Goal: Information Seeking & Learning: Understand process/instructions

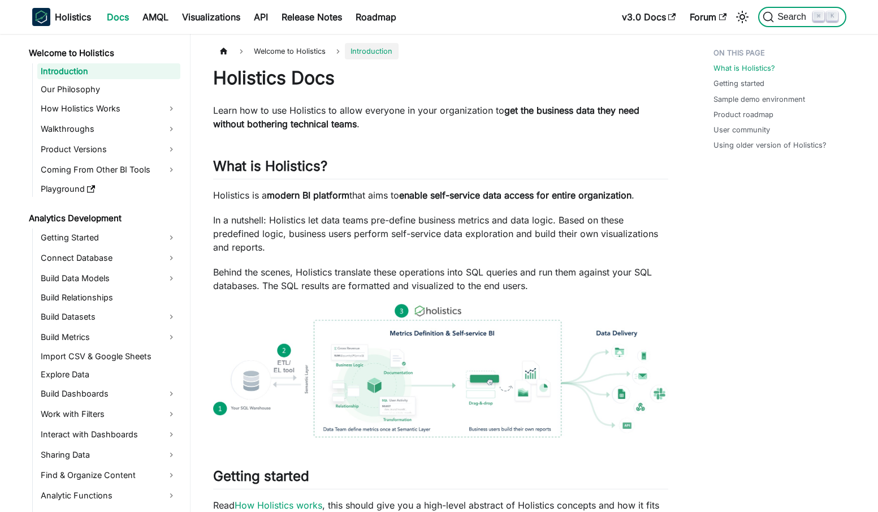
click at [782, 10] on button "Search ⌘ K" at bounding box center [802, 17] width 88 height 20
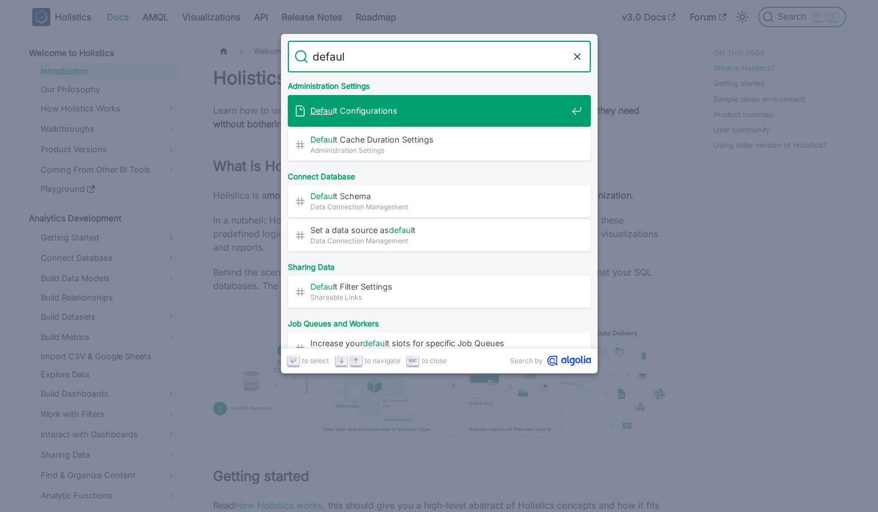
type input "default"
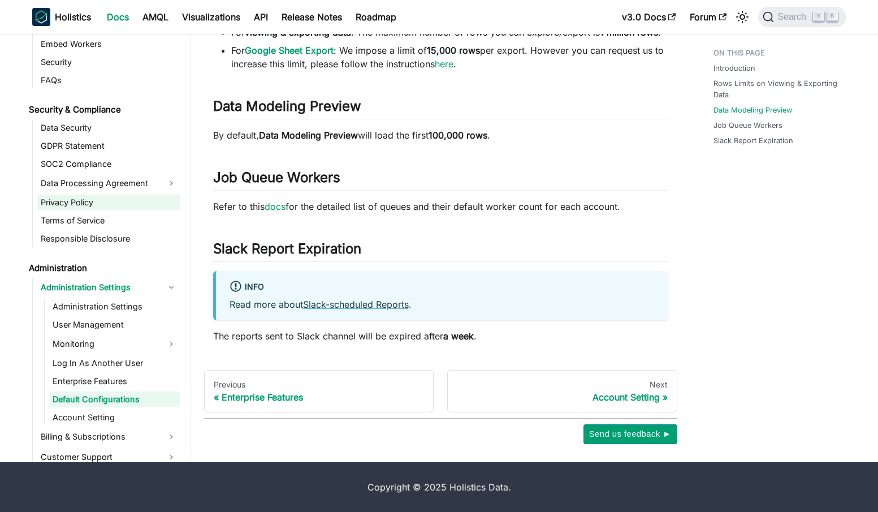
scroll to position [1338, 0]
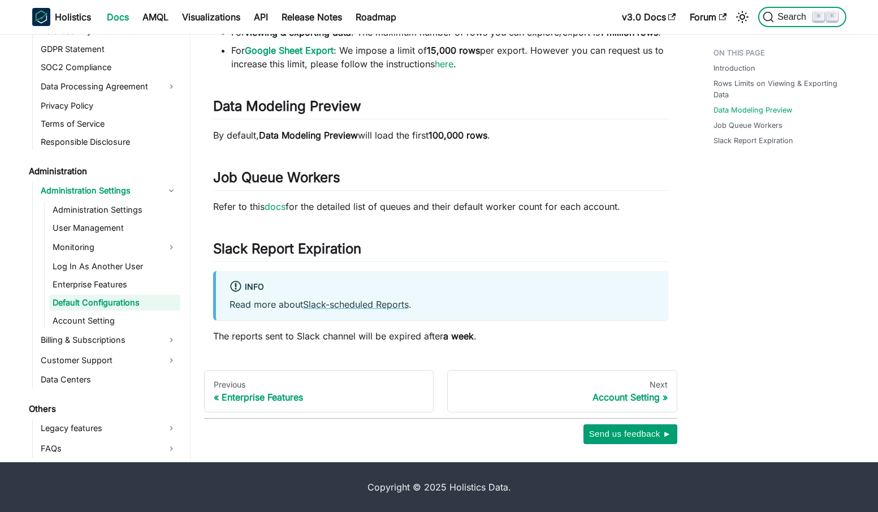
click at [782, 20] on span "Search" at bounding box center [793, 17] width 39 height 10
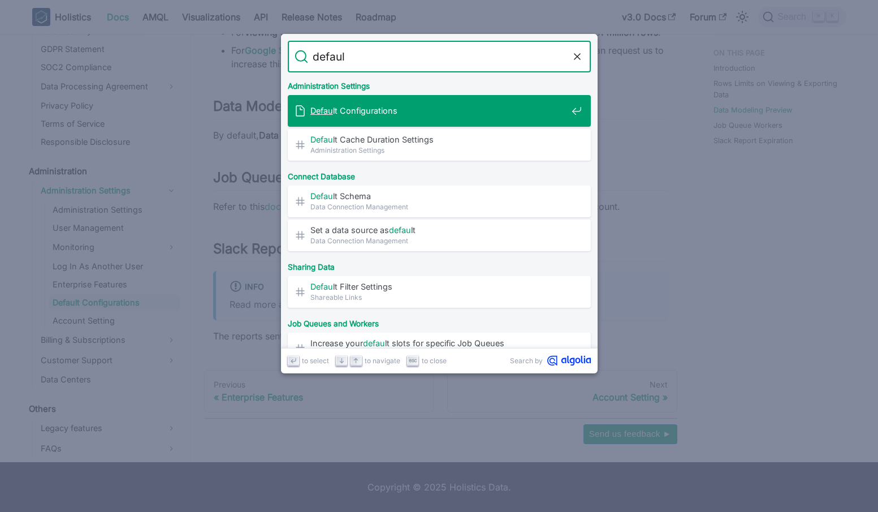
type input "default"
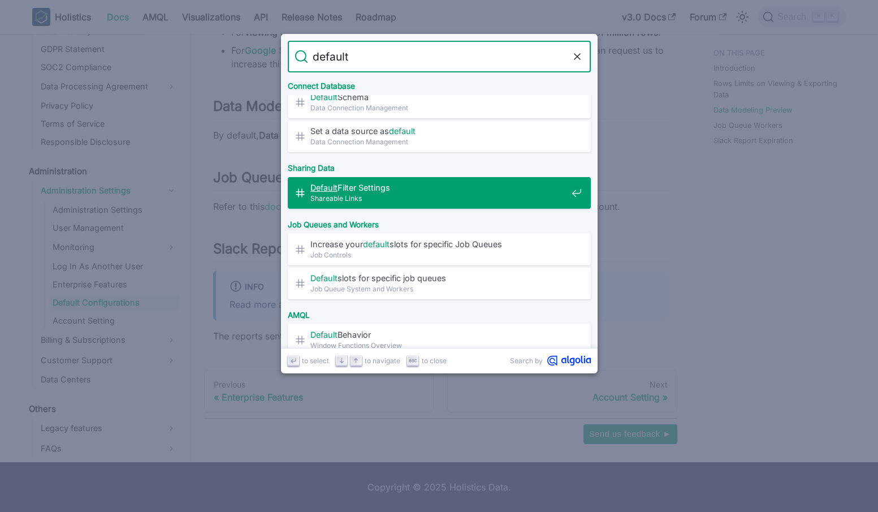
scroll to position [108, 0]
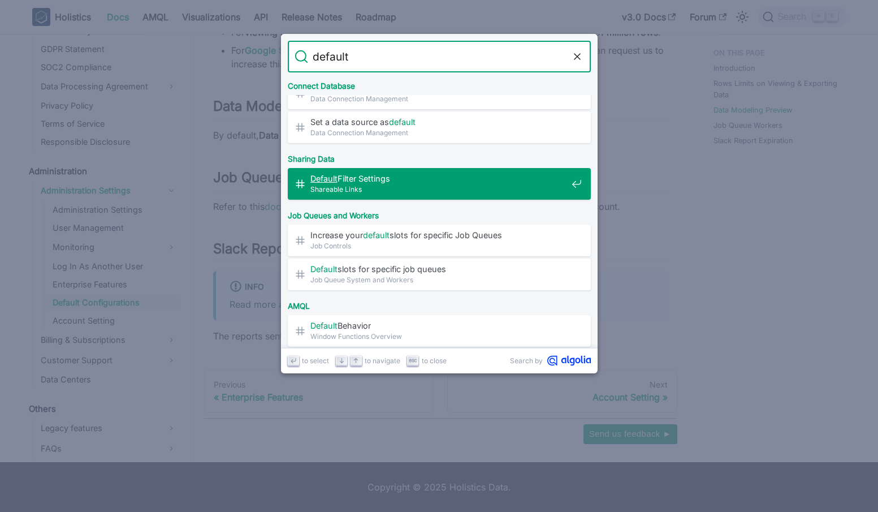
click at [367, 180] on span "Default Filter Settings​" at bounding box center [438, 178] width 257 height 11
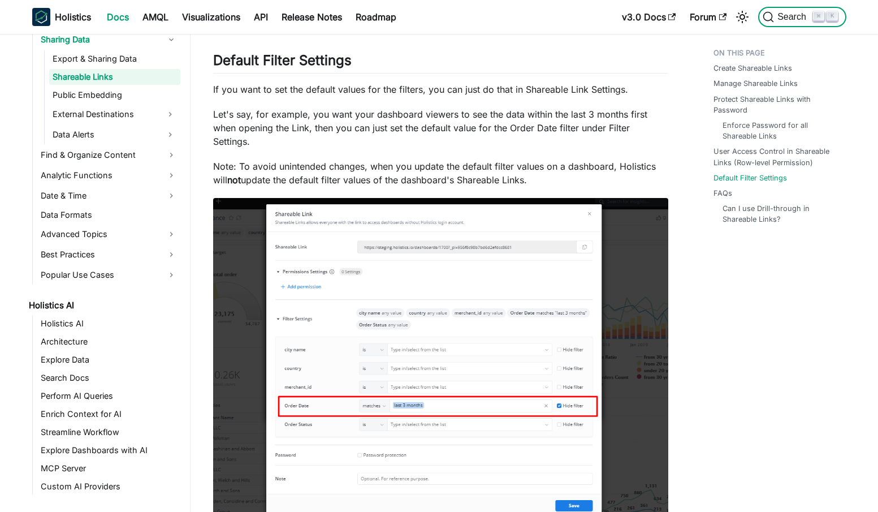
scroll to position [412, 0]
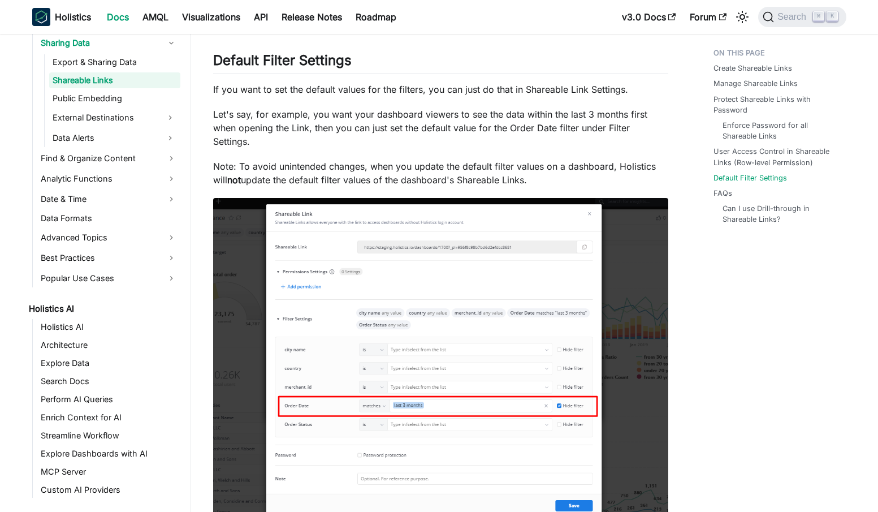
click at [235, 110] on p "Let's say, for example, you want your dashboard viewers to see the data within …" at bounding box center [440, 127] width 455 height 41
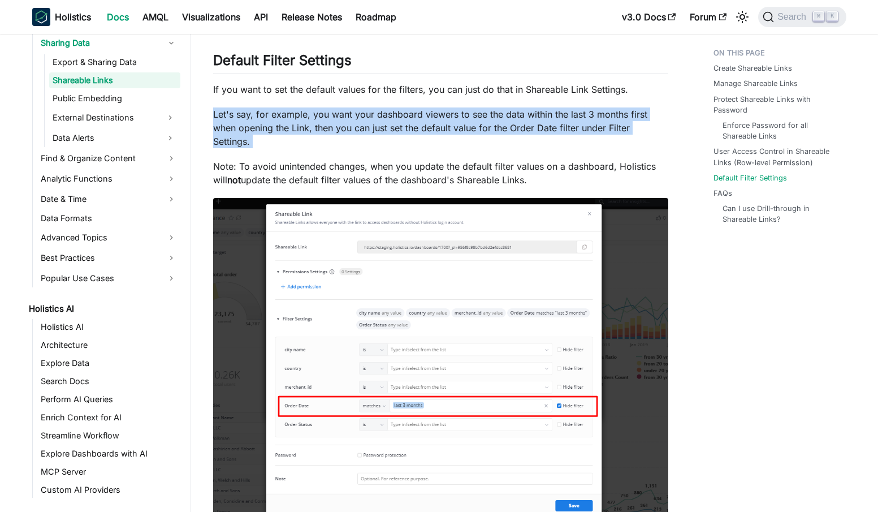
click at [235, 110] on p "Let's say, for example, you want your dashboard viewers to see the data within …" at bounding box center [440, 127] width 455 height 41
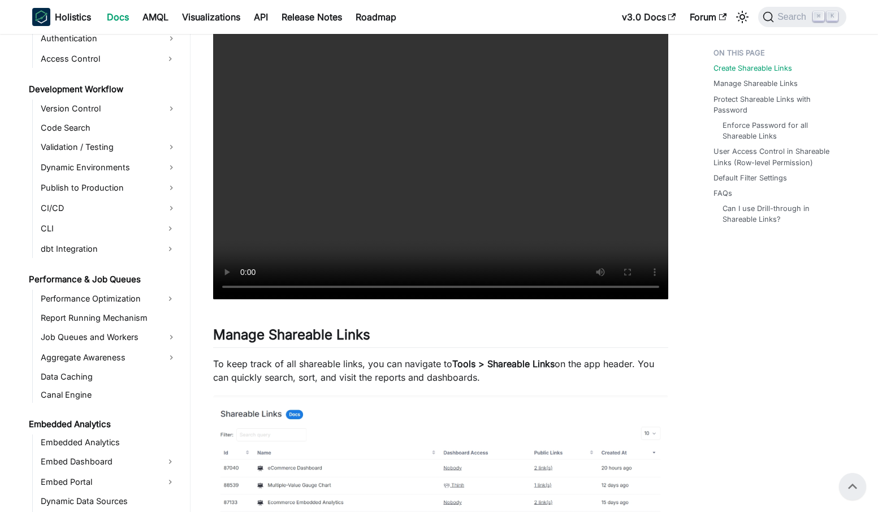
scroll to position [912, 0]
click at [783, 23] on button "Search ⌘ K" at bounding box center [802, 17] width 88 height 20
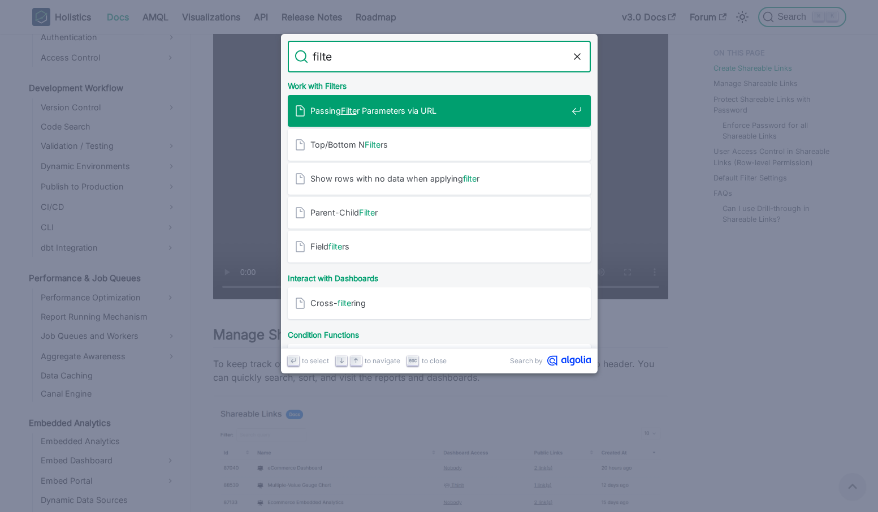
type input "filter"
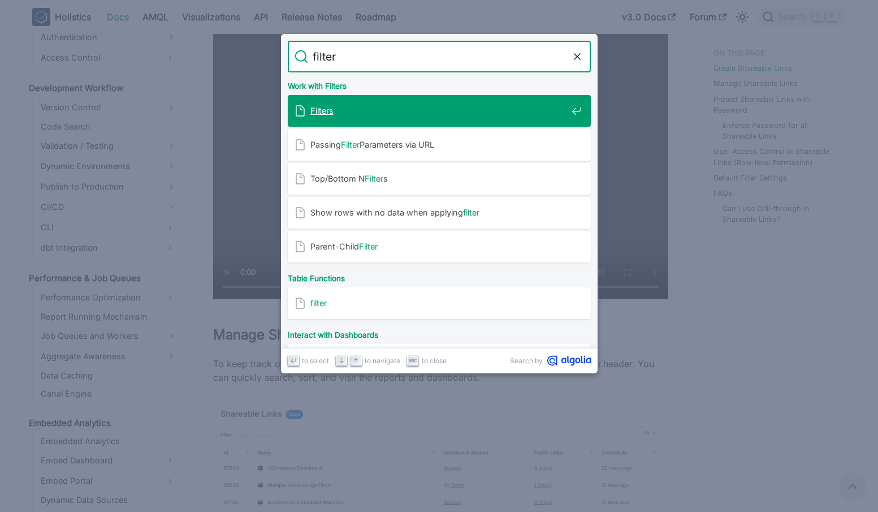
click at [382, 116] on span "Filters" at bounding box center [438, 110] width 257 height 11
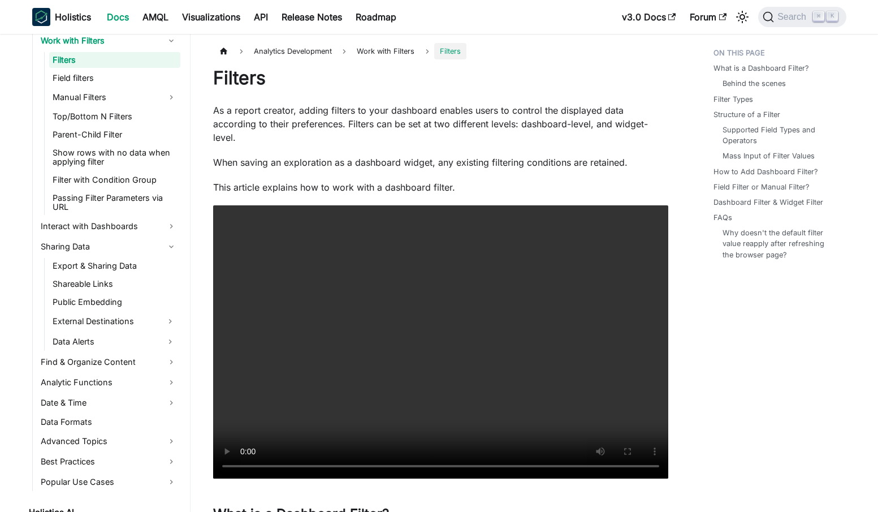
scroll to position [371, 0]
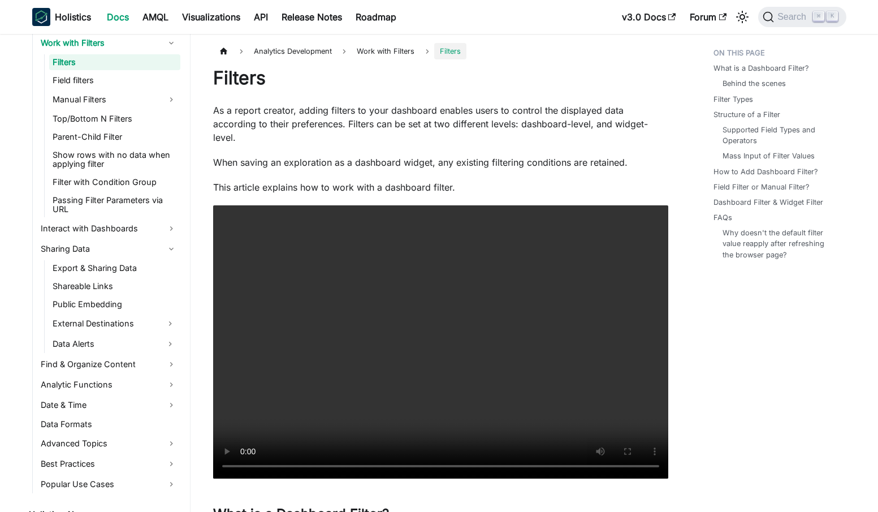
click at [285, 123] on p "As a report creator, adding filters to your dashboard enables users to control …" at bounding box center [440, 123] width 455 height 41
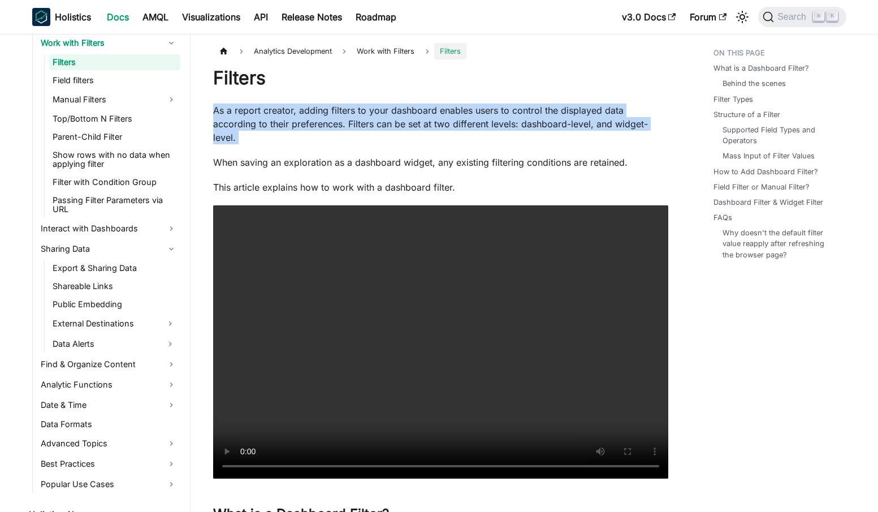
click at [285, 123] on p "As a report creator, adding filters to your dashboard enables users to control …" at bounding box center [440, 123] width 455 height 41
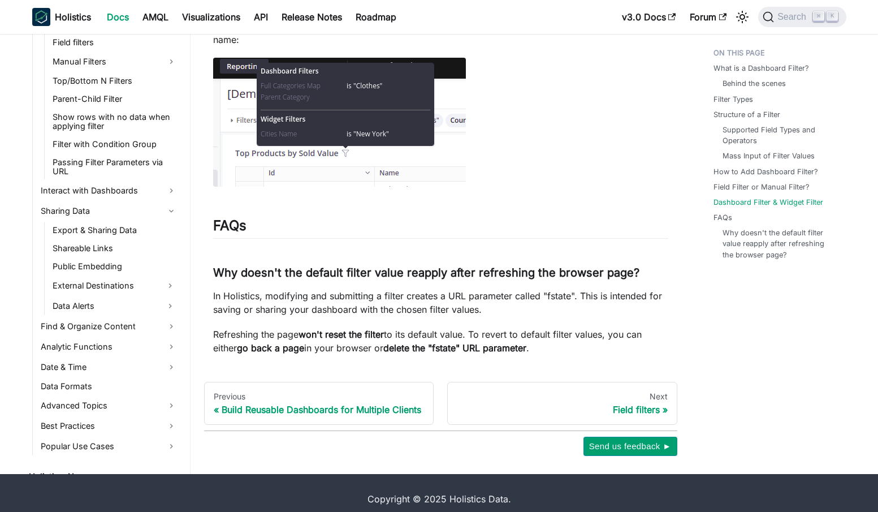
scroll to position [4488, 0]
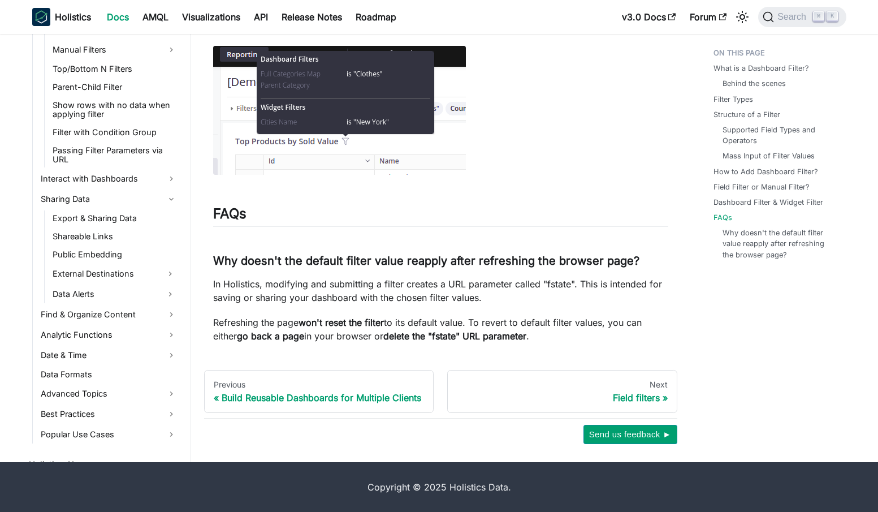
click at [792, 32] on nav "Holistics Docs AMQL Visualizations API Release Notes Roadmap v3.0 Docs Forum Se…" at bounding box center [439, 17] width 878 height 34
click at [259, 317] on p "Refreshing the page won't reset the filter to its default value. To revert to d…" at bounding box center [440, 328] width 455 height 27
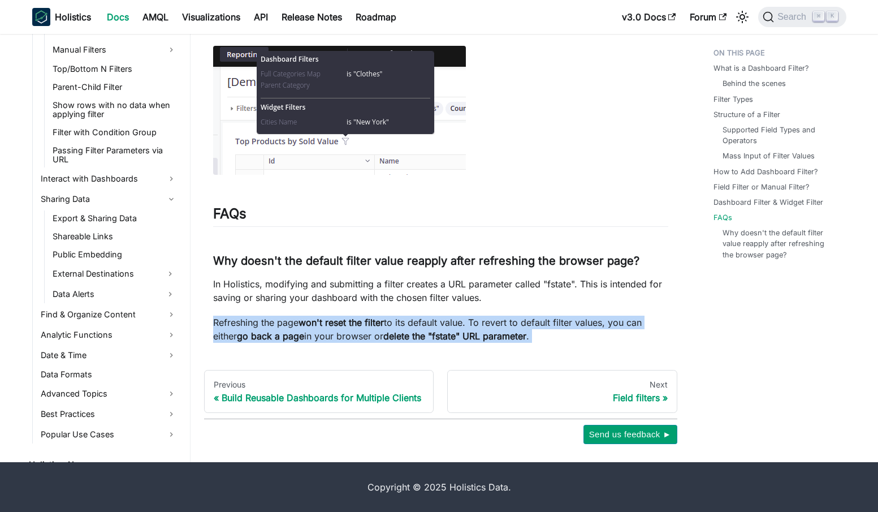
click at [259, 317] on p "Refreshing the page won't reset the filter to its default value. To revert to d…" at bounding box center [440, 328] width 455 height 27
click at [298, 330] on strong "go back a page" at bounding box center [270, 335] width 67 height 11
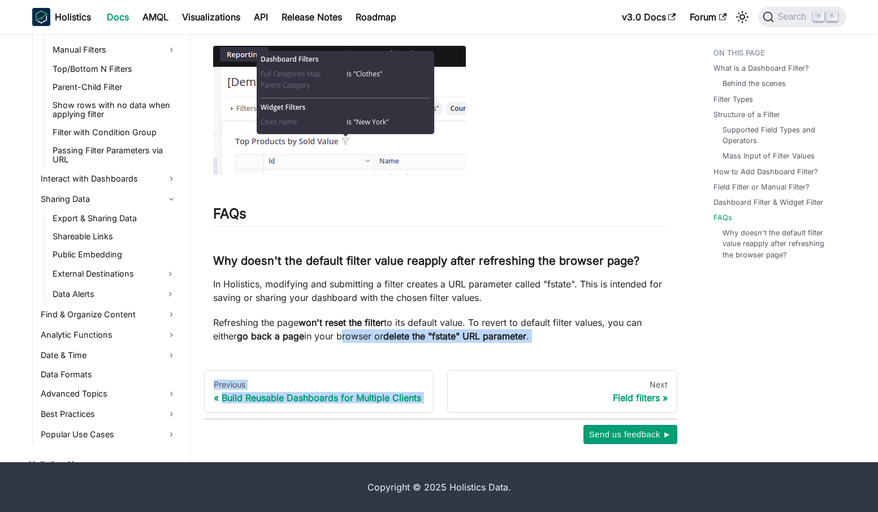
drag, startPoint x: 342, startPoint y: 319, endPoint x: 472, endPoint y: 349, distance: 133.4
click at [419, 330] on strong "delete the "fstate" URL parameter" at bounding box center [454, 335] width 143 height 11
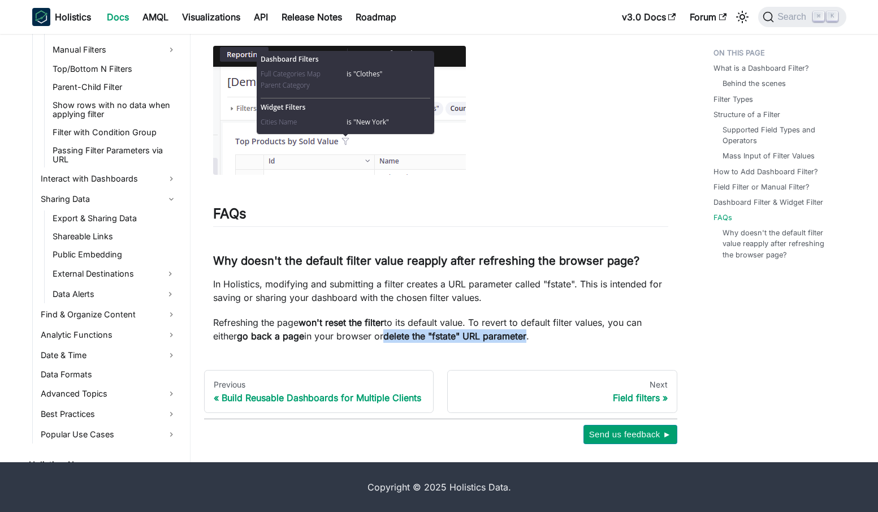
drag, startPoint x: 384, startPoint y: 326, endPoint x: 538, endPoint y: 322, distance: 153.2
click at [538, 322] on p "Refreshing the page won't reset the filter to its default value. To revert to d…" at bounding box center [440, 328] width 455 height 27
drag, startPoint x: 242, startPoint y: 326, endPoint x: 304, endPoint y: 322, distance: 62.3
click at [304, 330] on strong "go back a page" at bounding box center [270, 335] width 67 height 11
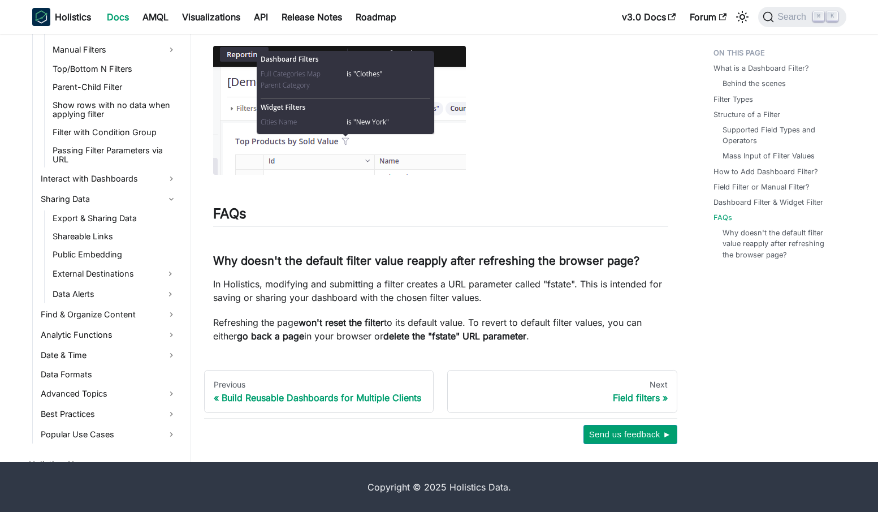
click at [311, 322] on p "Refreshing the page won't reset the filter to its default value. To revert to d…" at bounding box center [440, 328] width 455 height 27
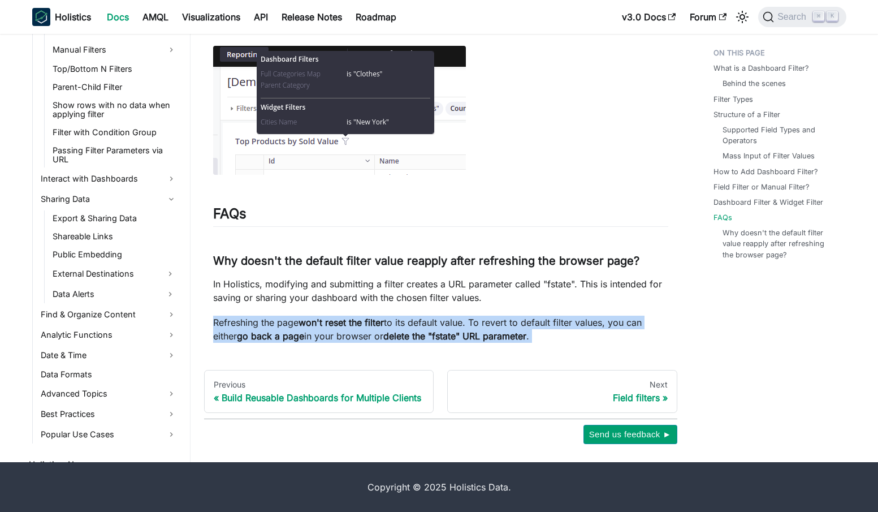
click at [311, 322] on p "Refreshing the page won't reset the filter to its default value. To revert to d…" at bounding box center [440, 328] width 455 height 27
click at [392, 330] on strong "delete the "fstate" URL parameter" at bounding box center [454, 335] width 143 height 11
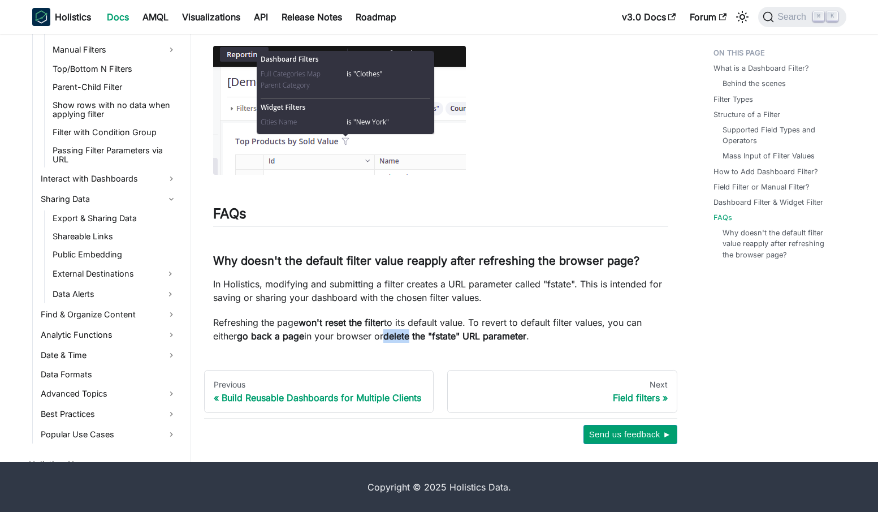
click at [392, 330] on strong "delete the "fstate" URL parameter" at bounding box center [454, 335] width 143 height 11
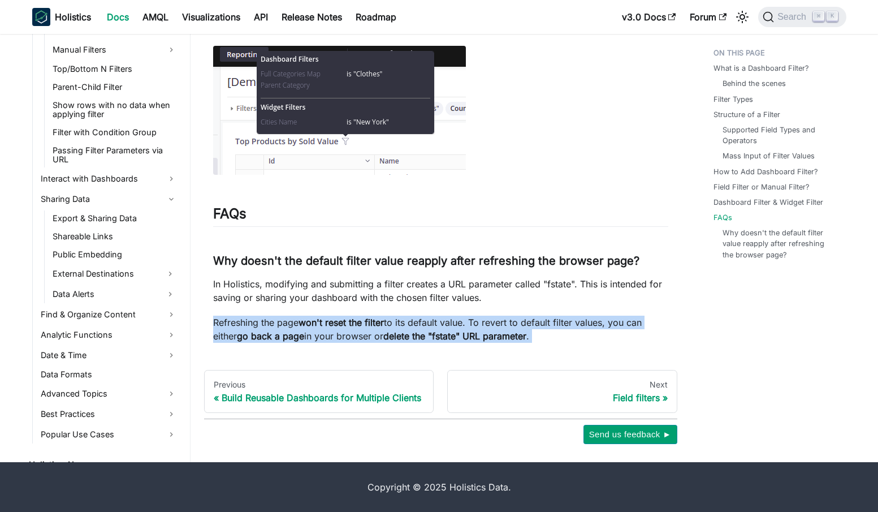
click at [392, 330] on strong "delete the "fstate" URL parameter" at bounding box center [454, 335] width 143 height 11
click at [463, 315] on p "Refreshing the page won't reset the filter to its default value. To revert to d…" at bounding box center [440, 328] width 455 height 27
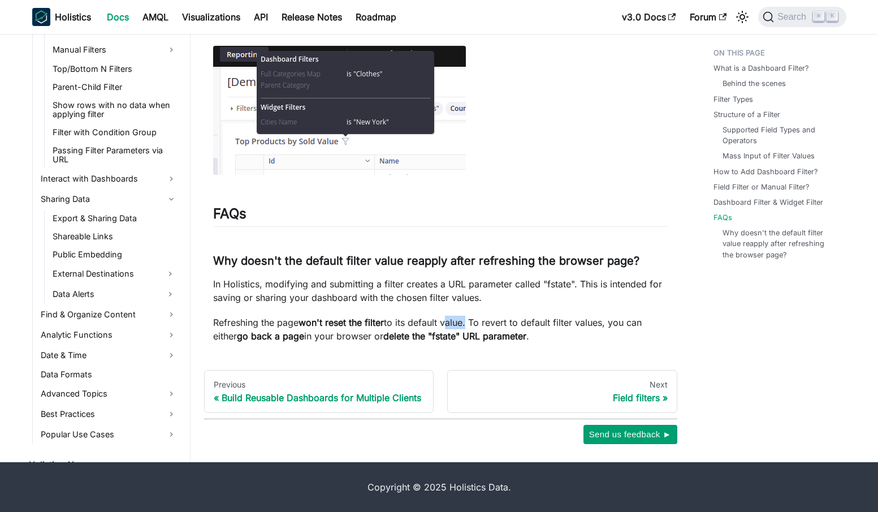
click at [463, 315] on p "Refreshing the page won't reset the filter to its default value. To revert to d…" at bounding box center [440, 328] width 455 height 27
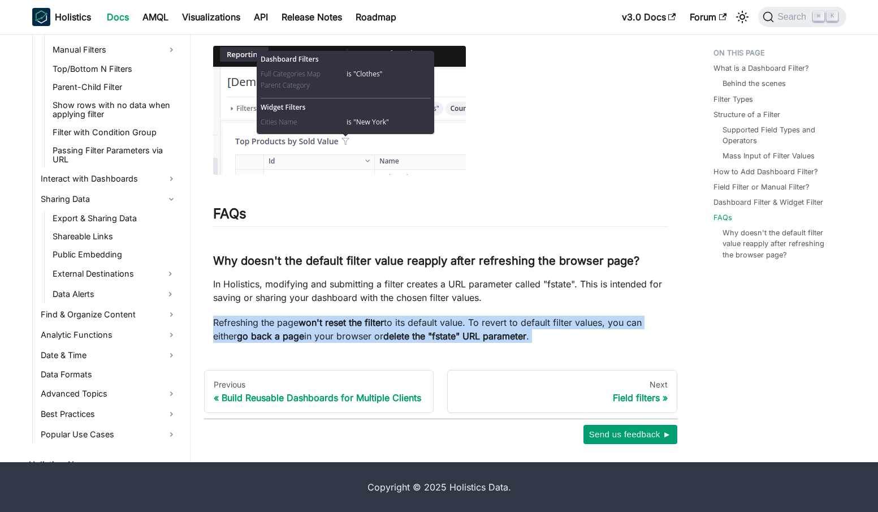
click at [463, 315] on p "Refreshing the page won't reset the filter to its default value. To revert to d…" at bounding box center [440, 328] width 455 height 27
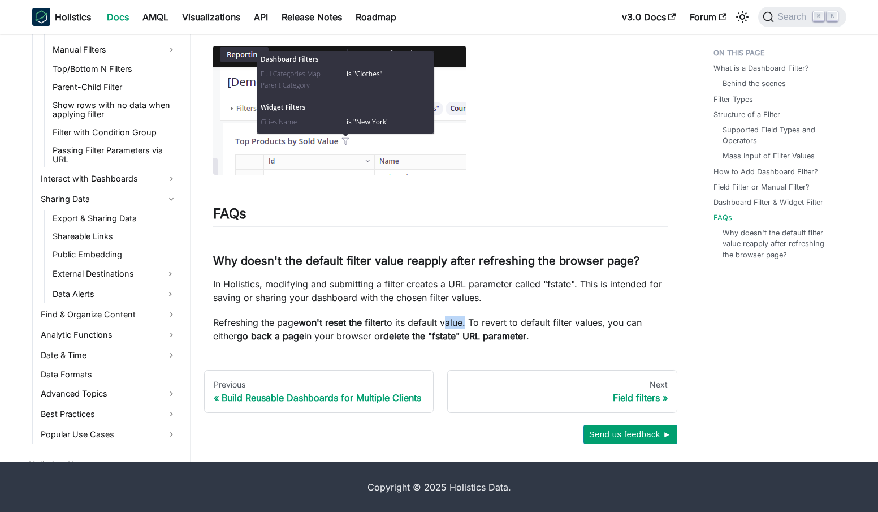
click at [463, 315] on p "Refreshing the page won't reset the filter to its default value. To revert to d…" at bounding box center [440, 328] width 455 height 27
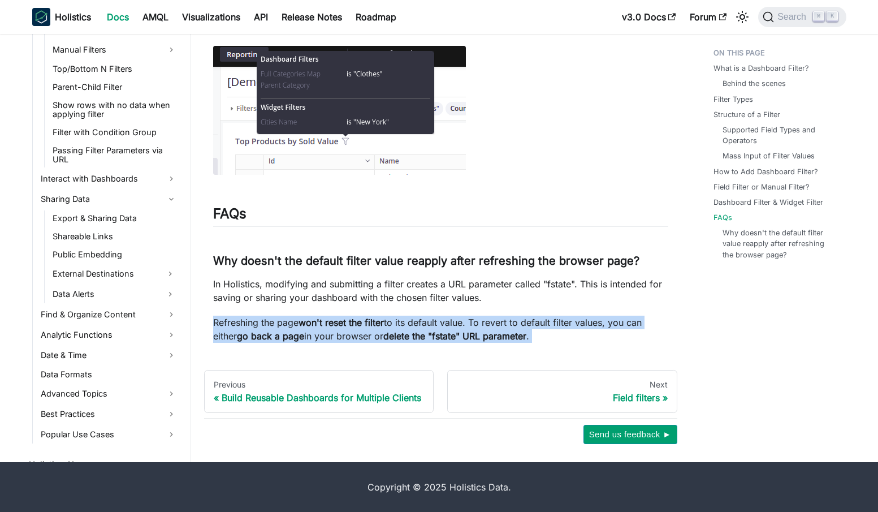
click at [463, 315] on p "Refreshing the page won't reset the filter to its default value. To revert to d…" at bounding box center [440, 328] width 455 height 27
click at [309, 318] on p "Refreshing the page won't reset the filter to its default value. To revert to d…" at bounding box center [440, 328] width 455 height 27
drag, startPoint x: 387, startPoint y: 326, endPoint x: 538, endPoint y: 329, distance: 151.0
click at [538, 329] on p "Refreshing the page won't reset the filter to its default value. To revert to d…" at bounding box center [440, 328] width 455 height 27
click at [404, 330] on strong "delete the "fstate" URL parameter" at bounding box center [454, 335] width 143 height 11
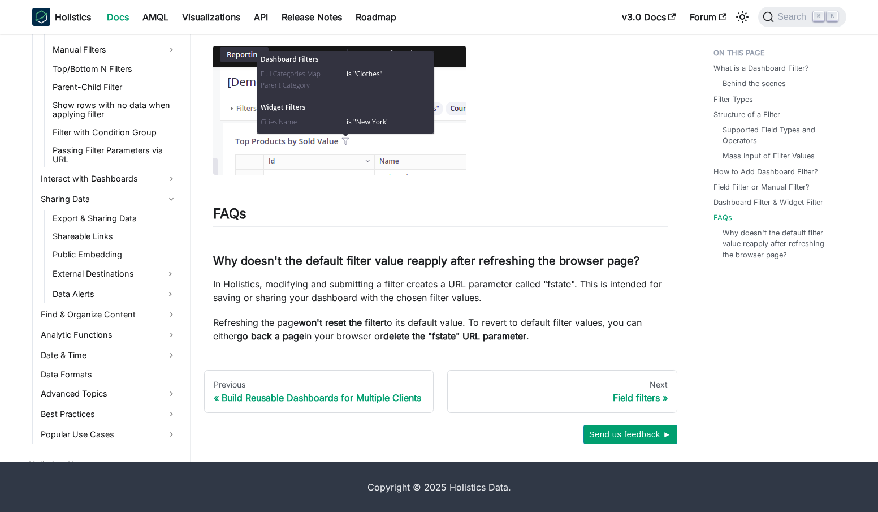
click at [384, 323] on p "Refreshing the page won't reset the filter to its default value. To revert to d…" at bounding box center [440, 328] width 455 height 27
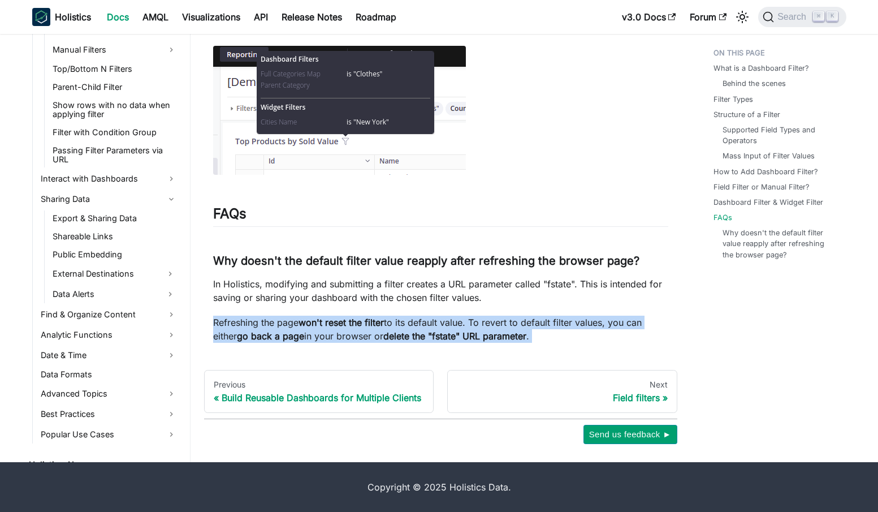
click at [384, 323] on p "Refreshing the page won't reset the filter to its default value. To revert to d…" at bounding box center [440, 328] width 455 height 27
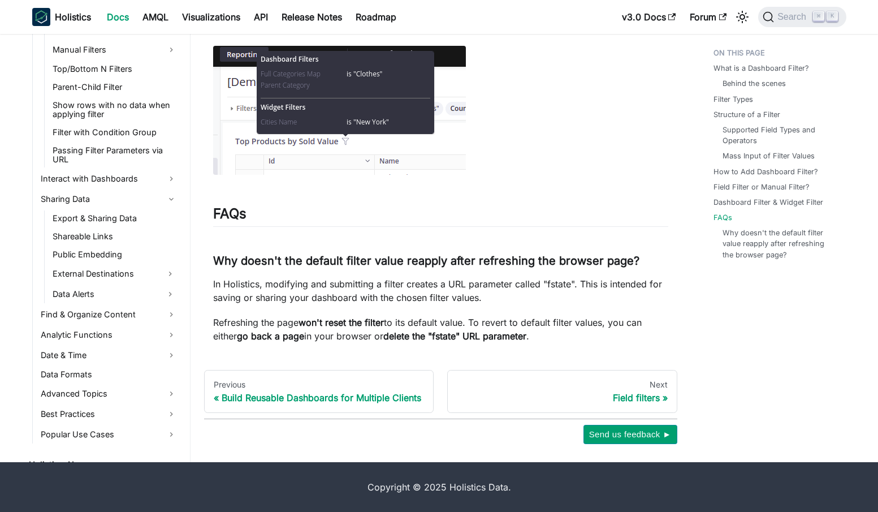
click at [347, 280] on p "In Holistics, modifying and submitting a filter creates a URL parameter called …" at bounding box center [440, 290] width 455 height 27
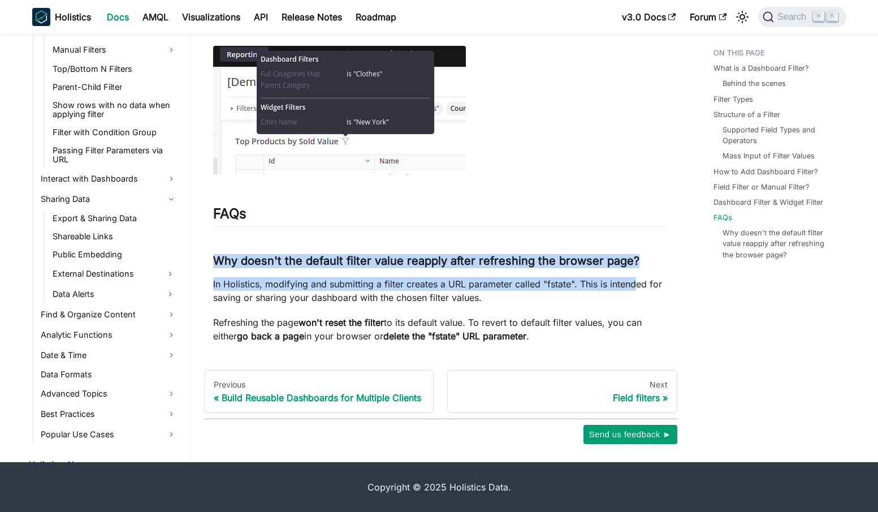
drag, startPoint x: 214, startPoint y: 251, endPoint x: 633, endPoint y: 275, distance: 420.1
click at [633, 277] on p "In Holistics, modifying and submitting a filter creates a URL parameter called …" at bounding box center [440, 290] width 455 height 27
